Goal: Transaction & Acquisition: Purchase product/service

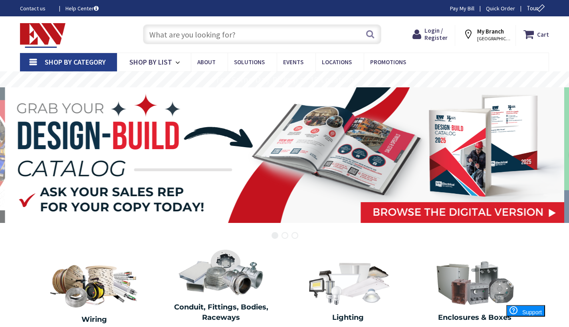
click at [272, 32] on input "text" at bounding box center [262, 34] width 238 height 20
type input "#"
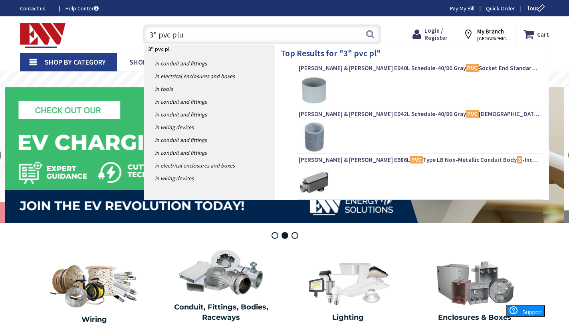
type input "3" pvc plug"
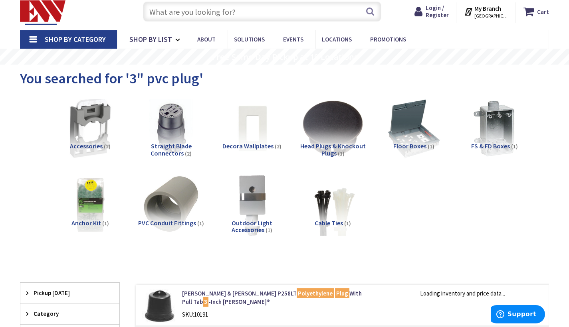
scroll to position [168, 0]
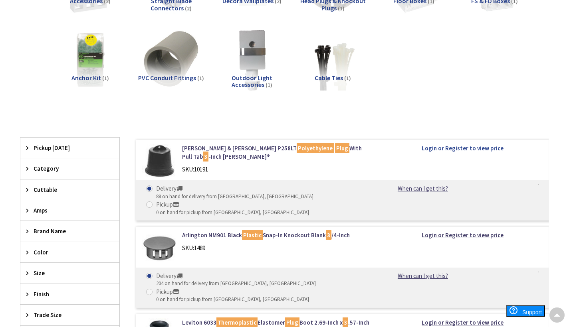
click at [432, 149] on strong "Login or Register to view price" at bounding box center [463, 149] width 82 height 8
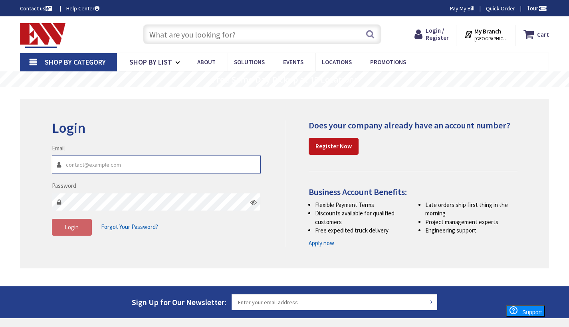
type input "tcoxelectricalservices@gmail.com"
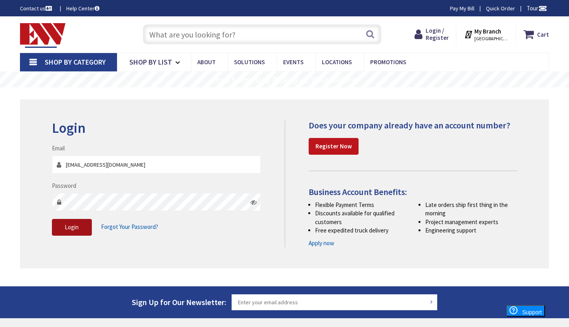
click at [63, 225] on button "Login" at bounding box center [72, 227] width 40 height 17
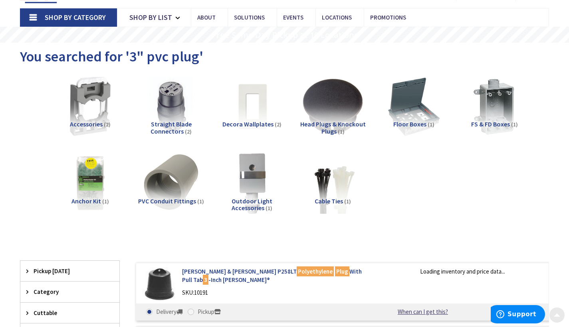
scroll to position [75, 0]
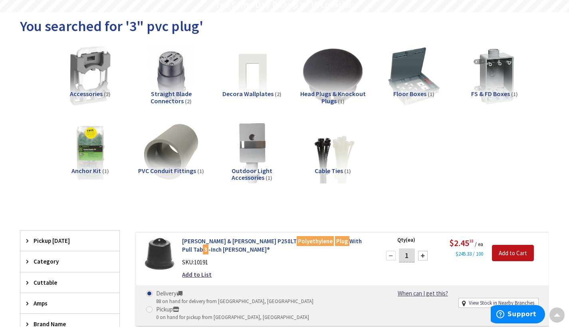
click at [335, 243] on mark "Plug" at bounding box center [342, 241] width 14 height 10
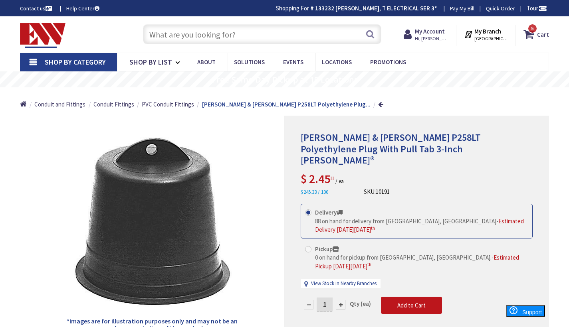
click at [330, 280] on link "View Stock in Nearby Branches" at bounding box center [343, 284] width 65 height 8
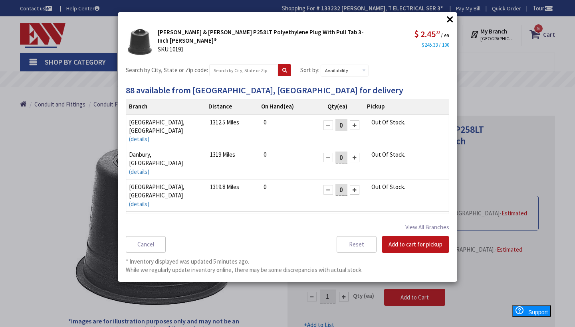
scroll to position [6, 0]
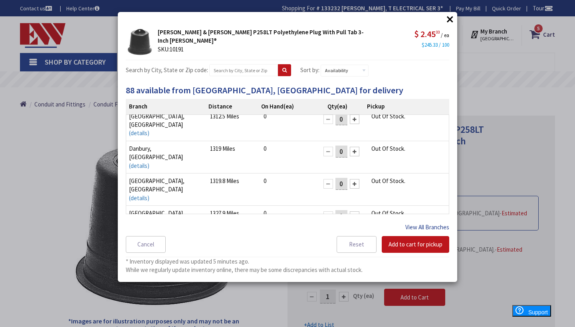
click at [416, 228] on button "View All Branches" at bounding box center [427, 227] width 44 height 10
select select "data-availability"
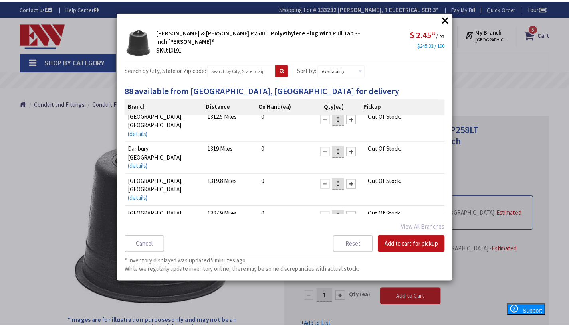
scroll to position [0, 0]
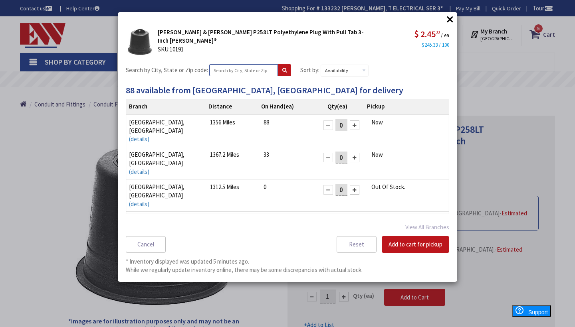
click at [256, 73] on input "text" at bounding box center [243, 70] width 69 height 12
type input "06143"
click at [287, 71] on icon at bounding box center [284, 70] width 4 height 5
select select "data-availability"
click at [350, 185] on div at bounding box center [355, 190] width 10 height 10
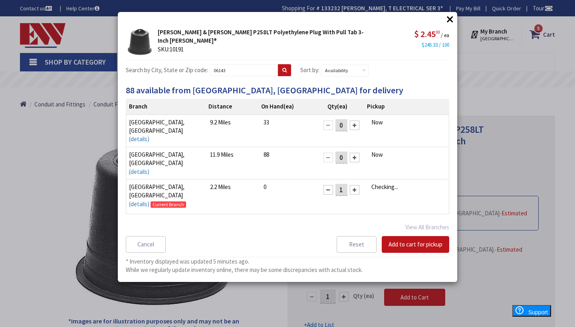
click at [350, 185] on div at bounding box center [355, 190] width 10 height 10
click at [418, 244] on button "Add to cart for pickup" at bounding box center [415, 244] width 67 height 17
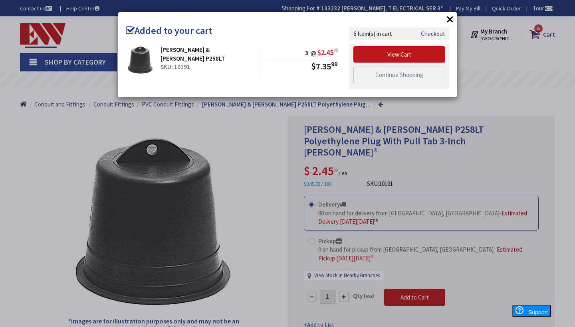
click at [450, 20] on button "×" at bounding box center [450, 19] width 12 height 12
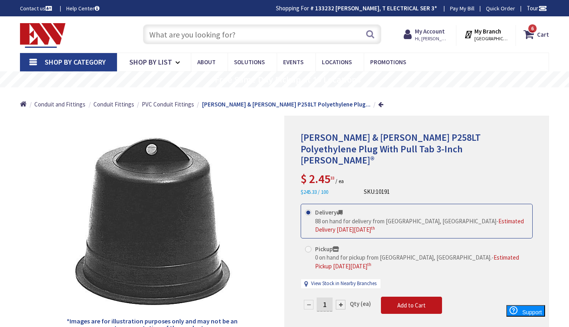
click at [262, 36] on input "text" at bounding box center [262, 34] width 238 height 20
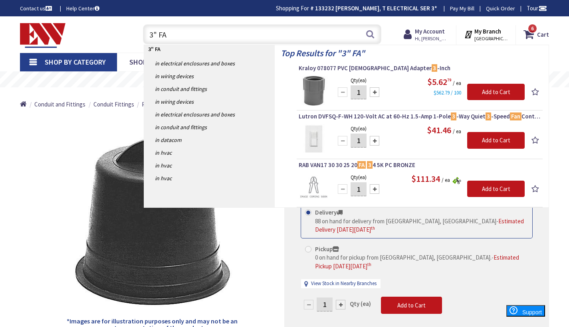
type input "3" FA"
click at [310, 86] on img at bounding box center [314, 91] width 30 height 30
